Goal: Information Seeking & Learning: Find specific fact

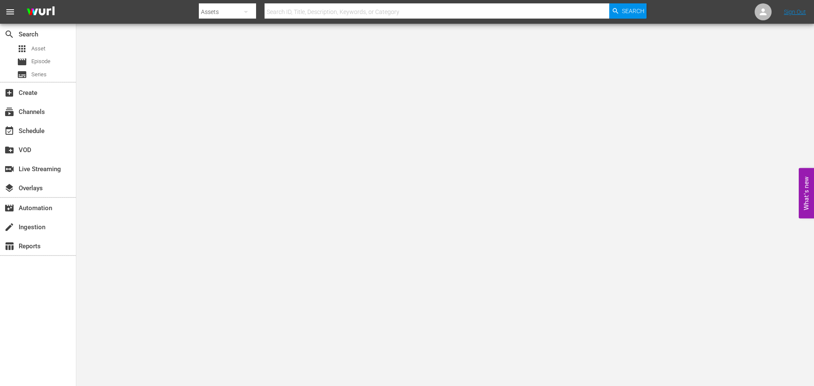
click at [332, 9] on input "text" at bounding box center [437, 12] width 345 height 20
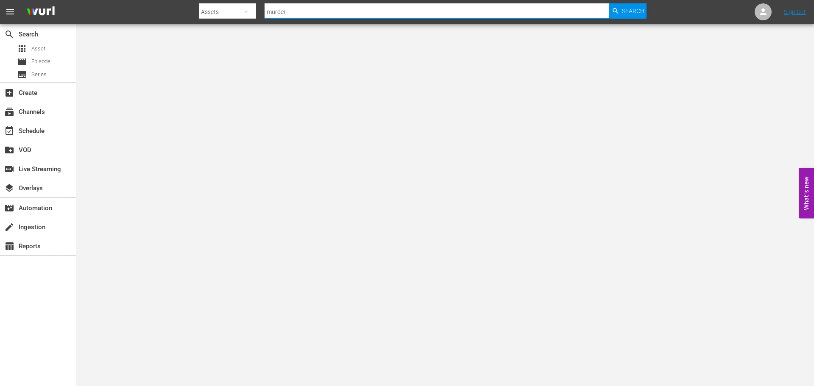
type input "murder before even"
click at [631, 5] on span "Search" at bounding box center [633, 10] width 22 height 15
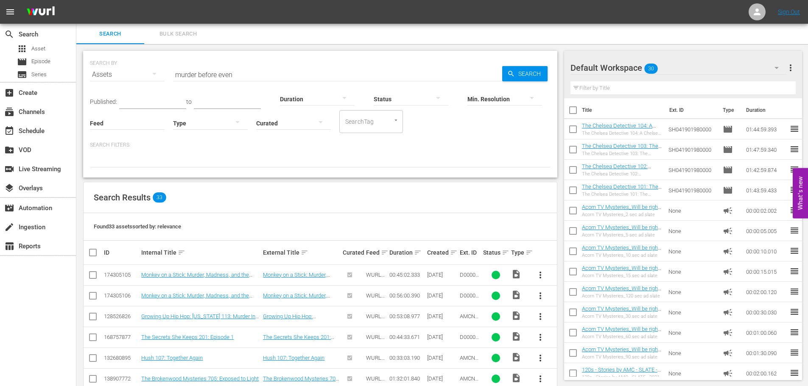
click at [240, 70] on input "murder before even" at bounding box center [337, 74] width 329 height 20
click at [296, 66] on input "murder before even" at bounding box center [337, 74] width 329 height 20
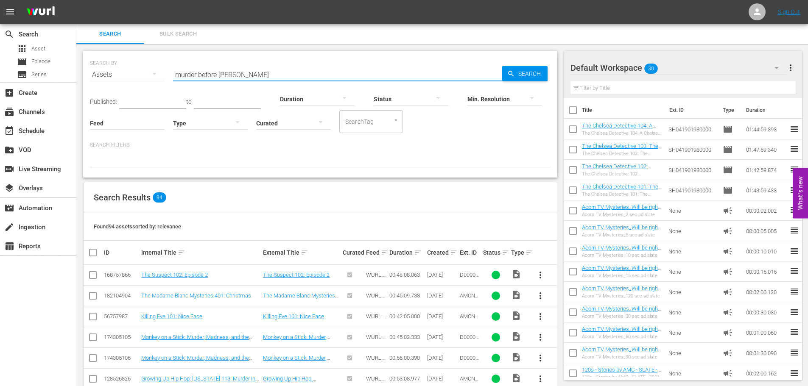
type input "murder before even"
click at [522, 70] on span "Search" at bounding box center [531, 73] width 33 height 15
